Goal: Information Seeking & Learning: Learn about a topic

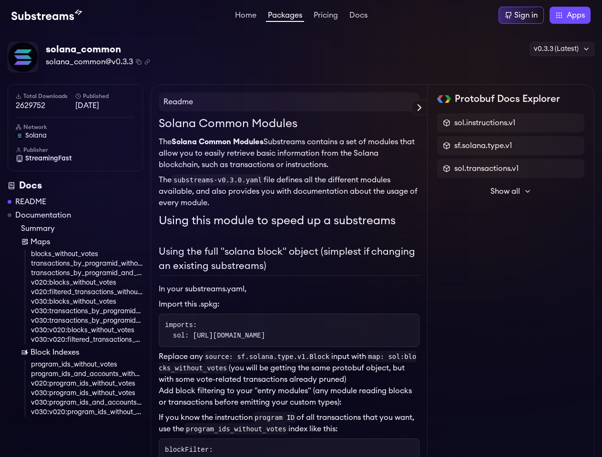
click at [90, 62] on span "solana_common@v0.3.3" at bounding box center [89, 61] width 87 height 11
click at [139, 62] on icon "Copy package name and version" at bounding box center [139, 62] width 6 height 6
click at [148, 62] on icon "Copy .spkg link to clipboard" at bounding box center [147, 62] width 6 height 6
click at [485, 123] on span "sol.instructions.v1" at bounding box center [484, 122] width 61 height 11
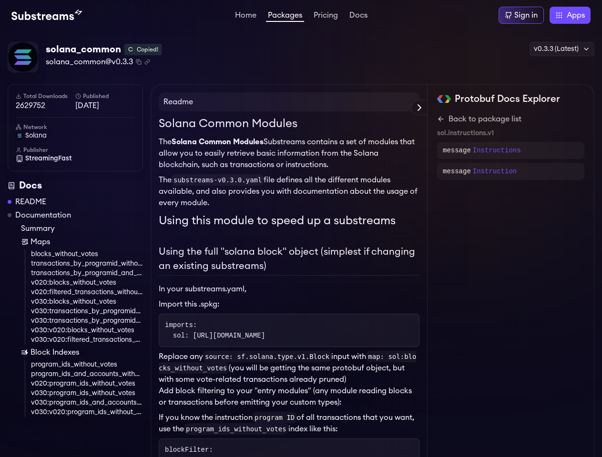
click at [483, 146] on p "Instructions" at bounding box center [497, 151] width 48 height 10
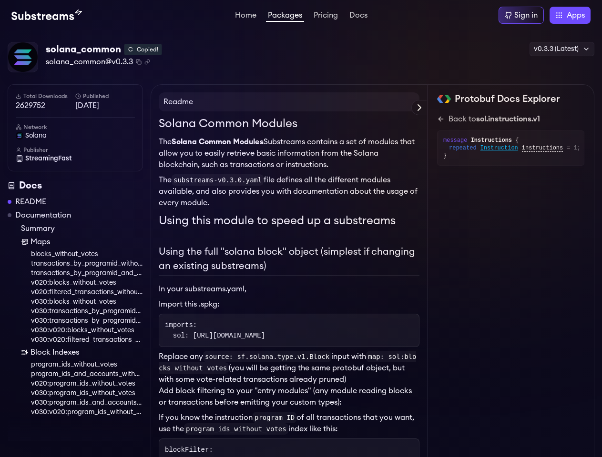
click at [487, 169] on div "sol.instructions.v1 sf.solana.type.v1 sol.transactions.v1 Show all sf.substream…" at bounding box center [510, 151] width 147 height 76
